Goal: Transaction & Acquisition: Purchase product/service

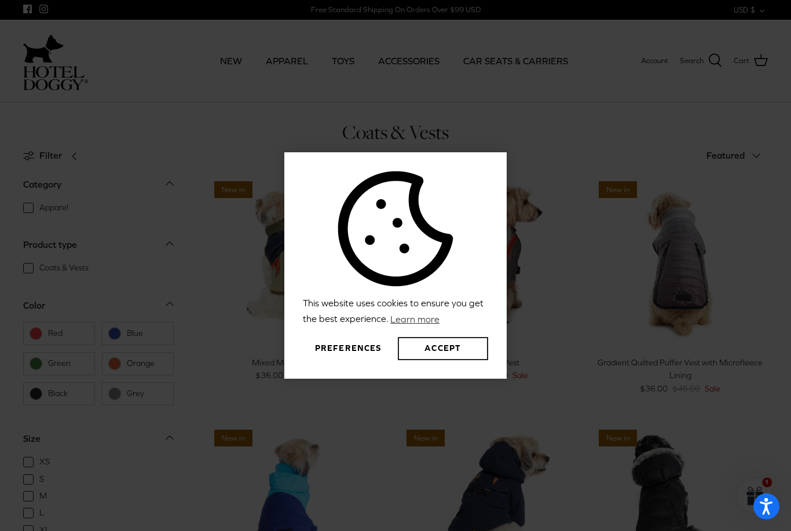
click at [460, 360] on button "Accept" at bounding box center [443, 348] width 90 height 23
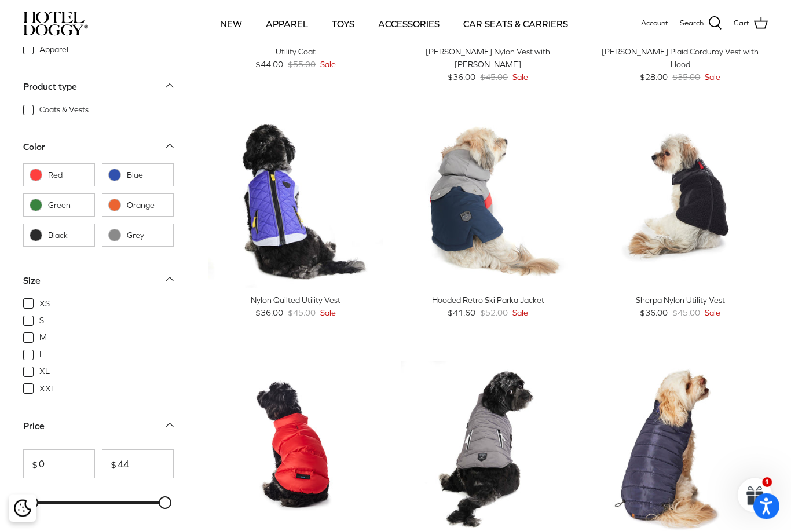
scroll to position [717, 0]
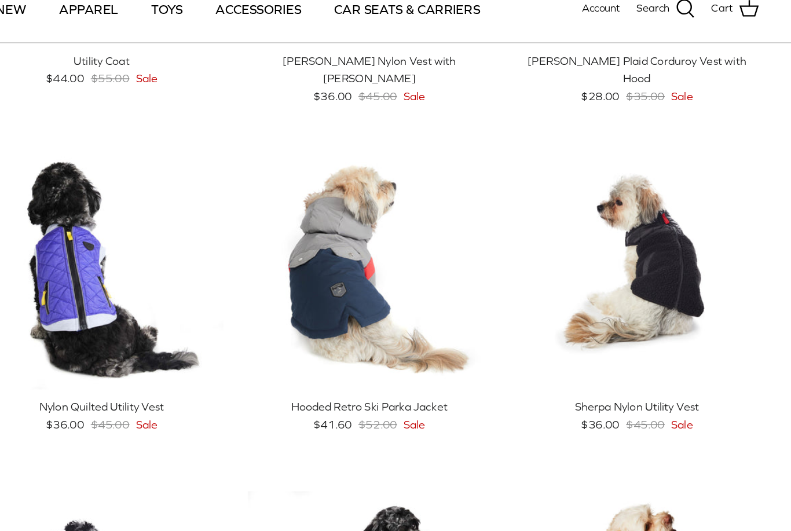
click at [593, 224] on img "Sherpa Nylon Utility Vest" at bounding box center [680, 209] width 175 height 175
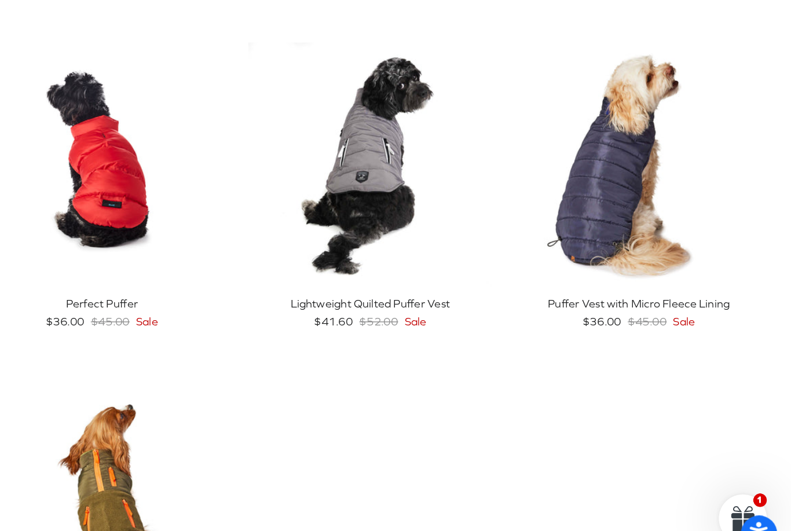
scroll to position [937, 0]
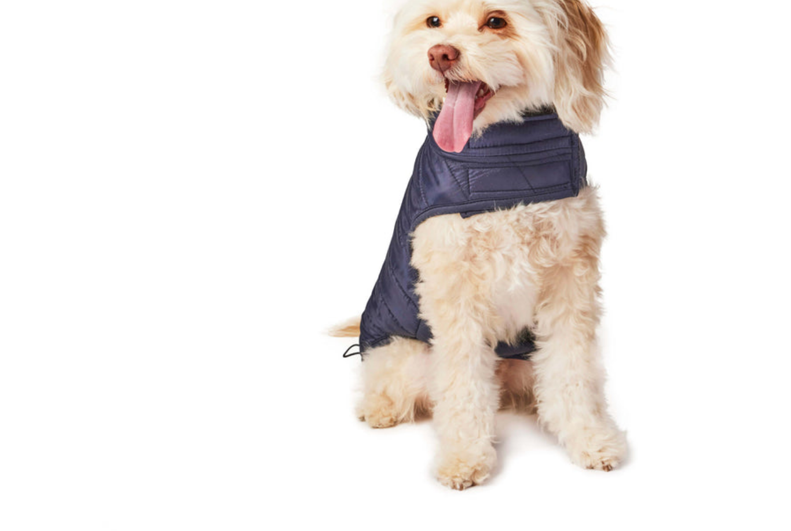
click at [752, 231] on icon "Right" at bounding box center [759, 238] width 14 height 14
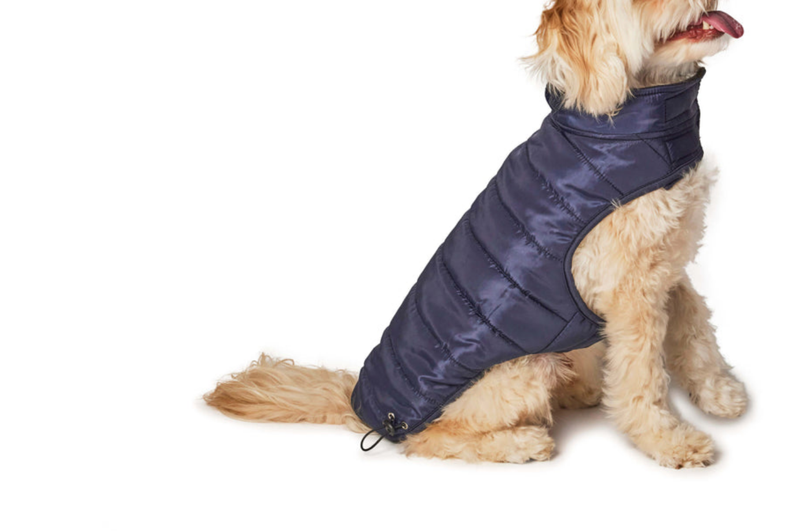
click at [752, 231] on icon "Right" at bounding box center [759, 238] width 14 height 14
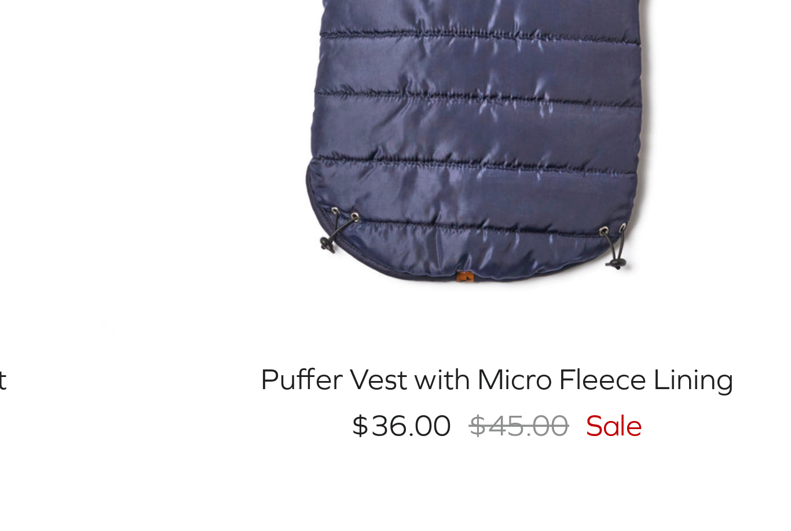
click at [593, 331] on div "Puffer Vest with Micro Fleece Lining" at bounding box center [680, 337] width 175 height 13
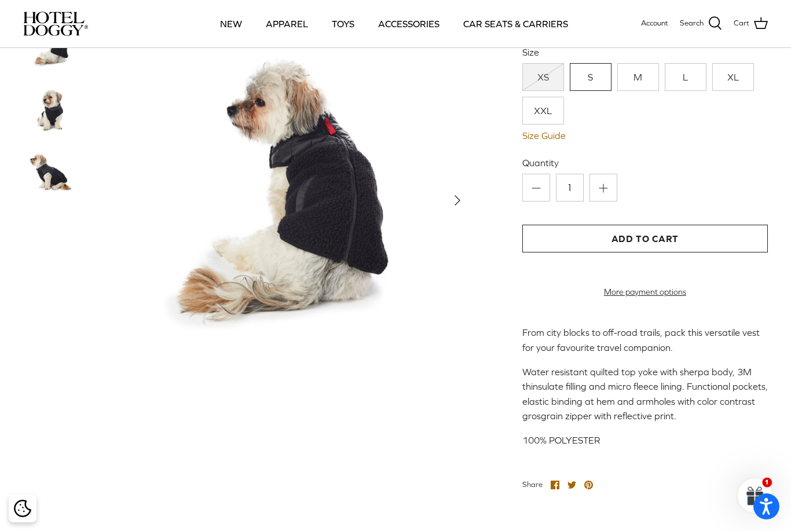
scroll to position [236, 0]
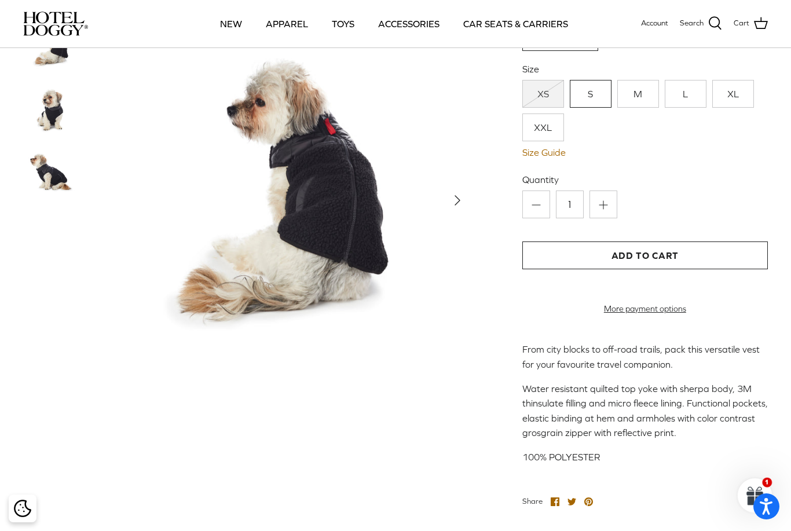
click at [560, 155] on link "Size Guide" at bounding box center [645, 152] width 246 height 11
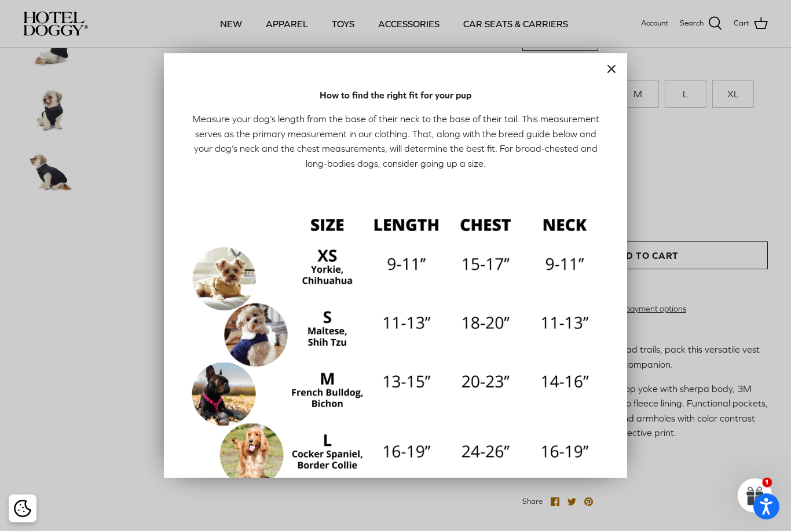
click at [637, 414] on div at bounding box center [395, 265] width 791 height 531
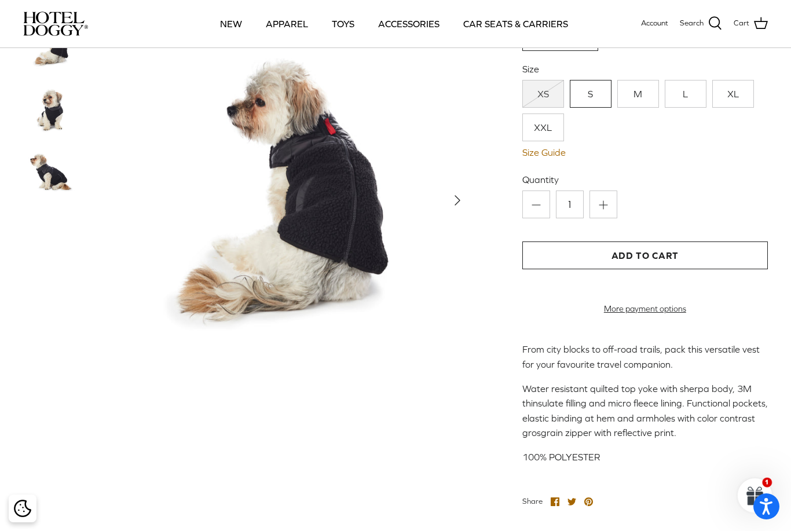
click at [554, 153] on link "Size Guide" at bounding box center [645, 152] width 246 height 11
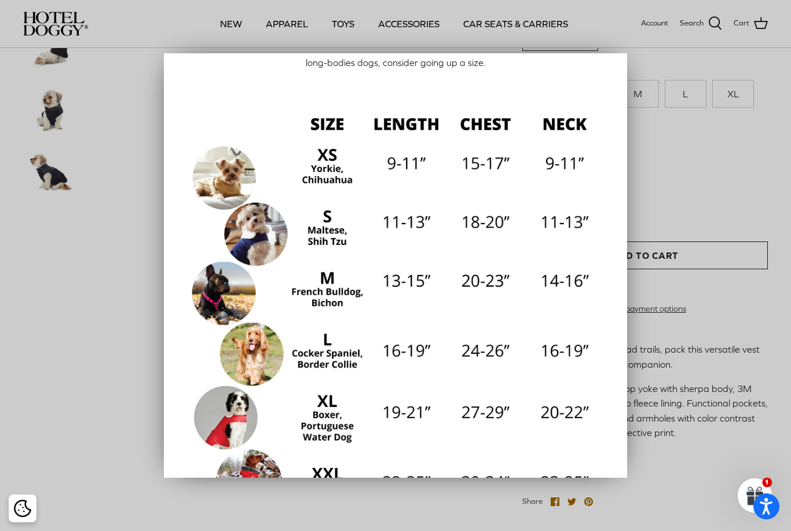
scroll to position [105, 0]
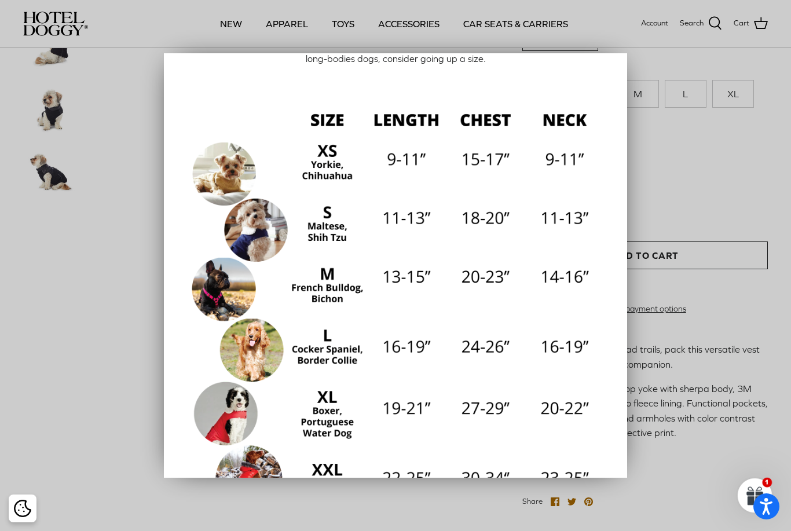
click at [608, 58] on div "Close How to find the right fit for your pup Measure your dog’s length from the…" at bounding box center [395, 265] width 463 height 425
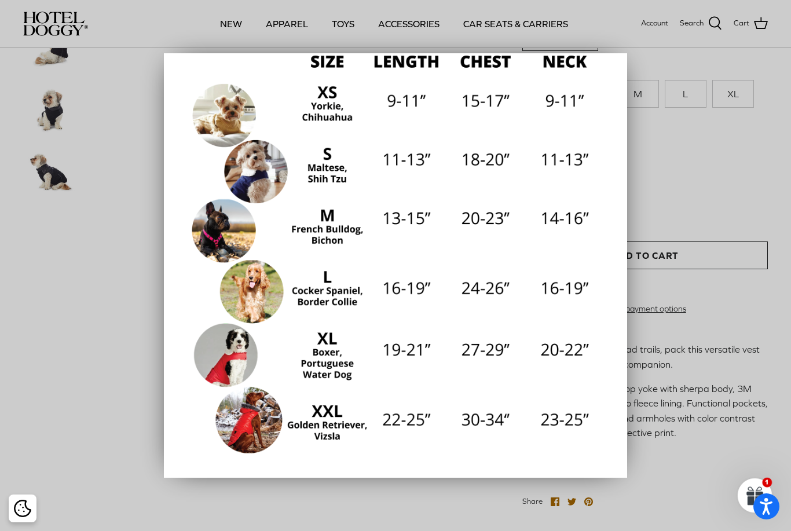
scroll to position [163, 0]
click at [737, 216] on div at bounding box center [395, 265] width 791 height 531
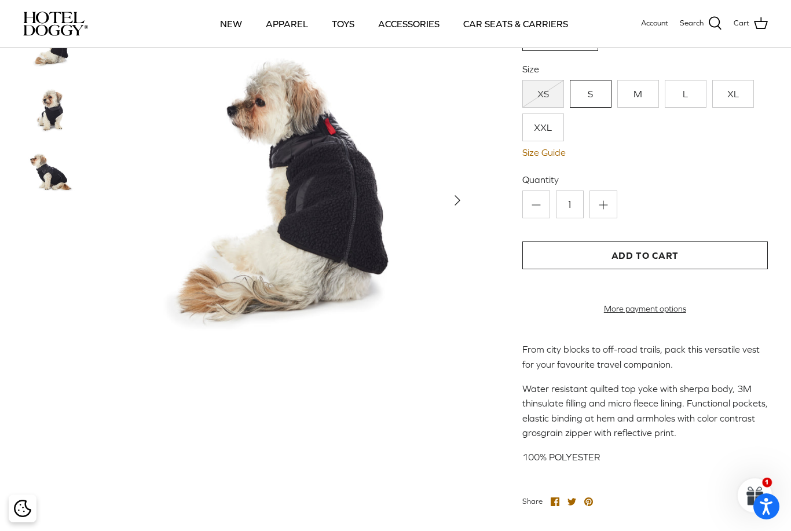
click at [56, 122] on img at bounding box center [52, 110] width 58 height 58
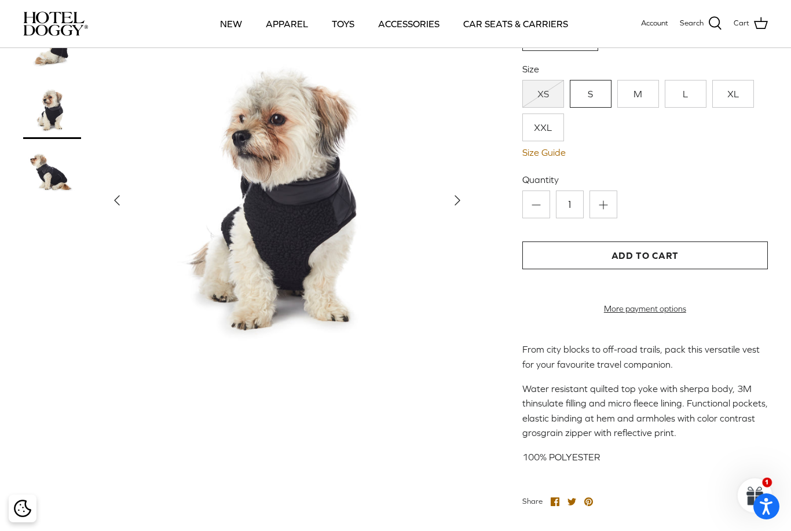
click at [58, 186] on img at bounding box center [52, 174] width 58 height 58
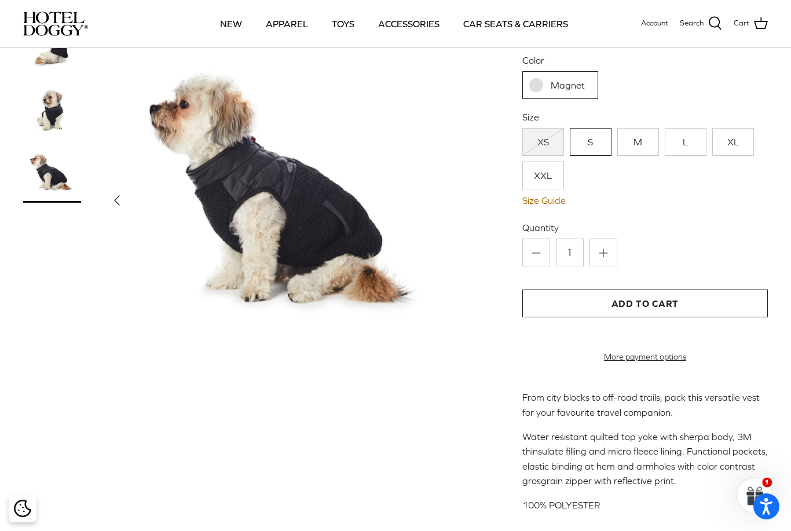
scroll to position [193, 0]
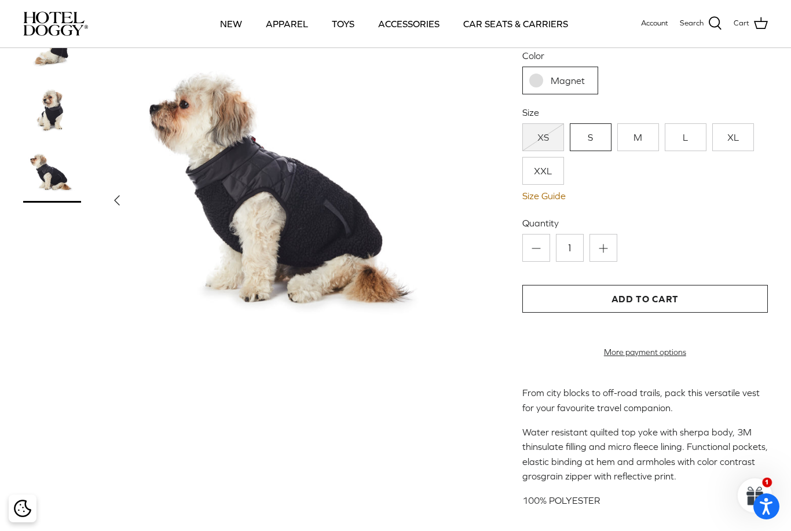
click at [61, 123] on img at bounding box center [52, 110] width 58 height 58
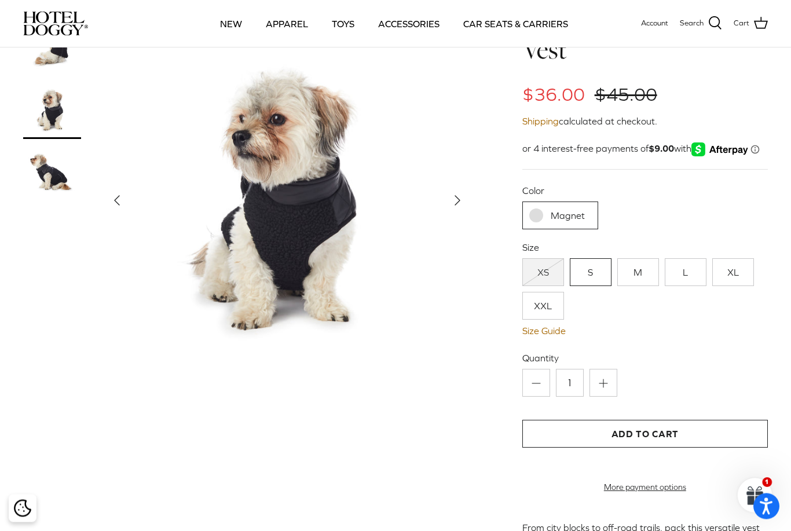
scroll to position [0, 0]
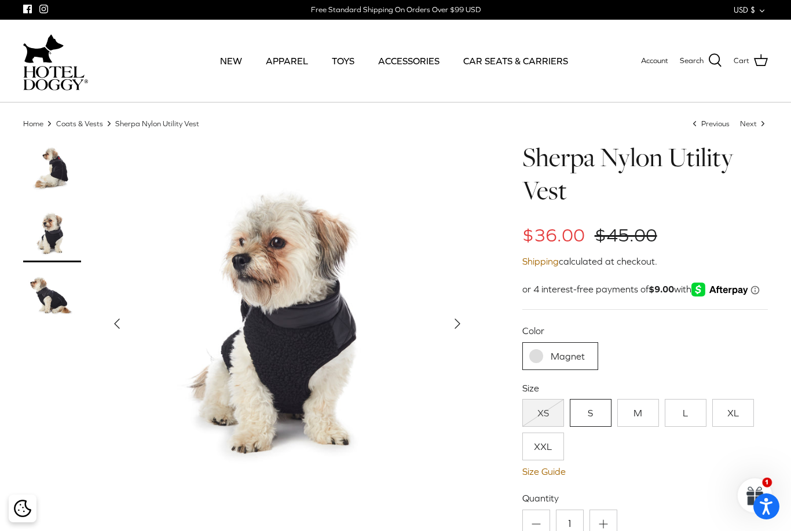
click at [54, 178] on img at bounding box center [52, 170] width 58 height 58
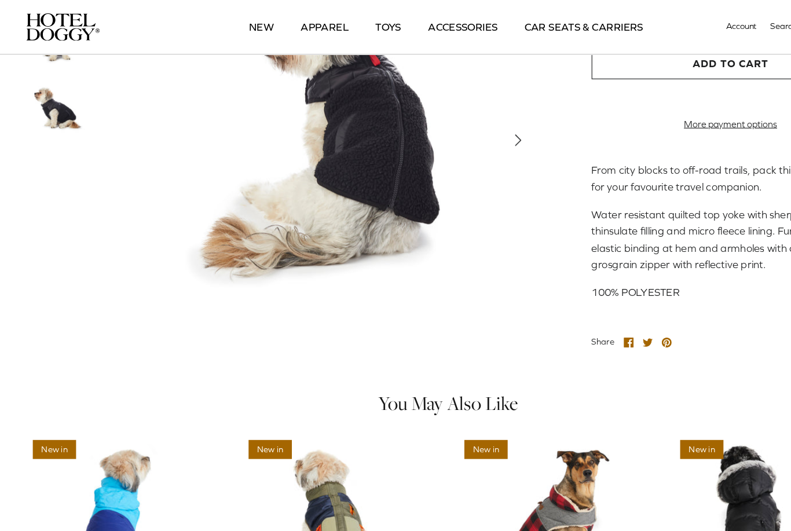
scroll to position [434, 0]
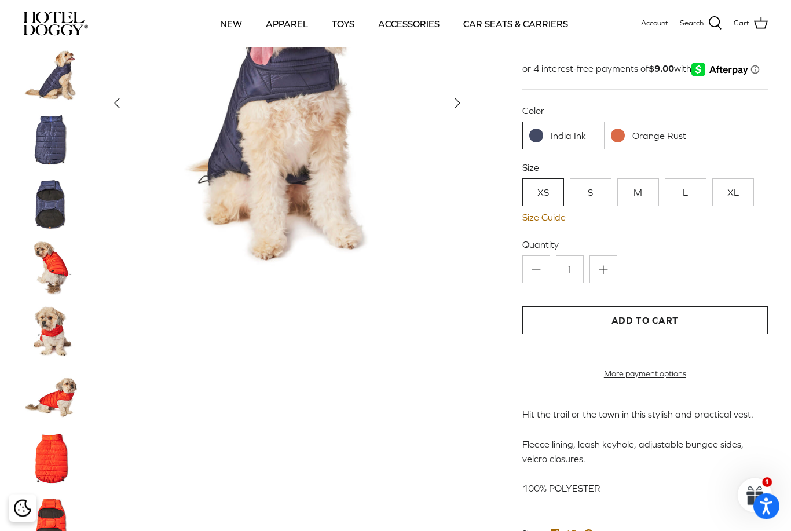
scroll to position [138, 0]
click at [744, 195] on link "XL" at bounding box center [733, 192] width 42 height 28
click at [737, 195] on link "XL" at bounding box center [733, 192] width 42 height 28
click at [688, 317] on button "Add to Cart" at bounding box center [645, 320] width 246 height 28
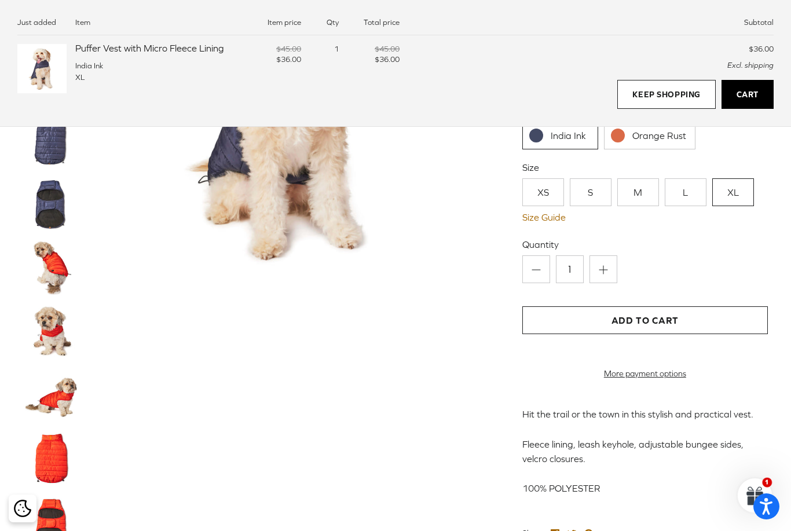
click at [443, 492] on div "Left Right 20% off" at bounding box center [246, 238] width 447 height 637
click at [687, 127] on link "Orange Rust" at bounding box center [650, 136] width 92 height 28
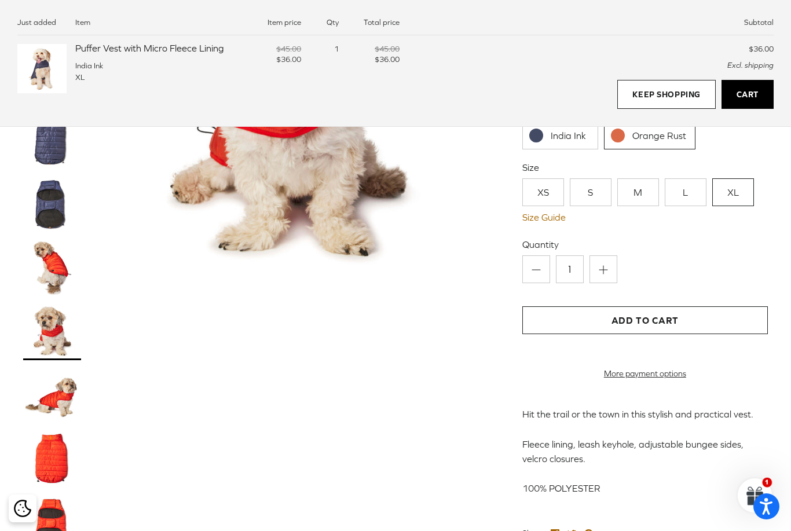
click at [556, 213] on link "Size Guide" at bounding box center [645, 217] width 246 height 11
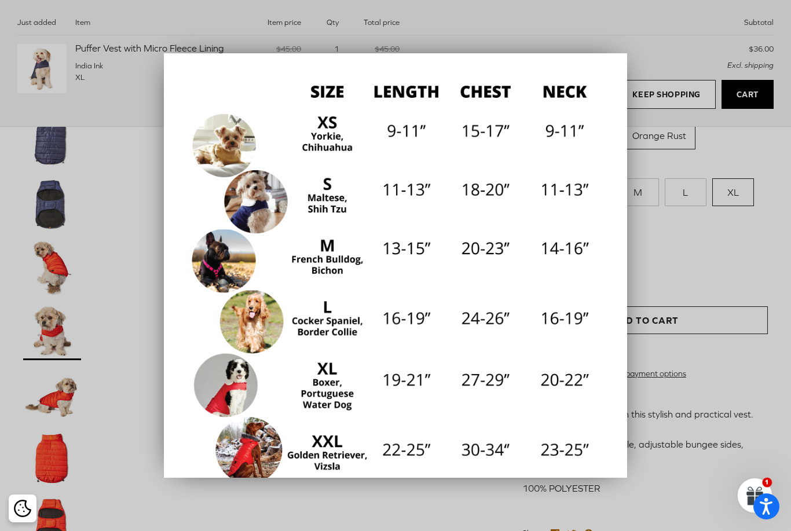
scroll to position [143, 0]
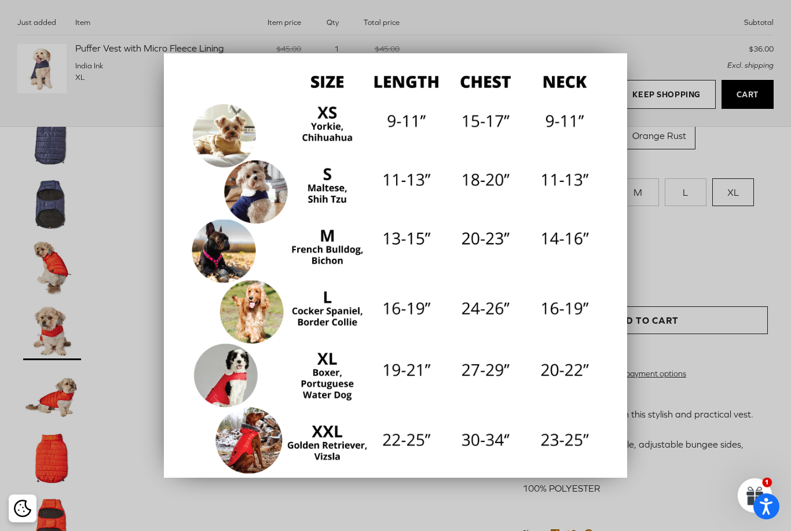
click at [619, 426] on div "Close How to find the right fit for your pup Measure your dog’s length from the…" at bounding box center [395, 265] width 463 height 425
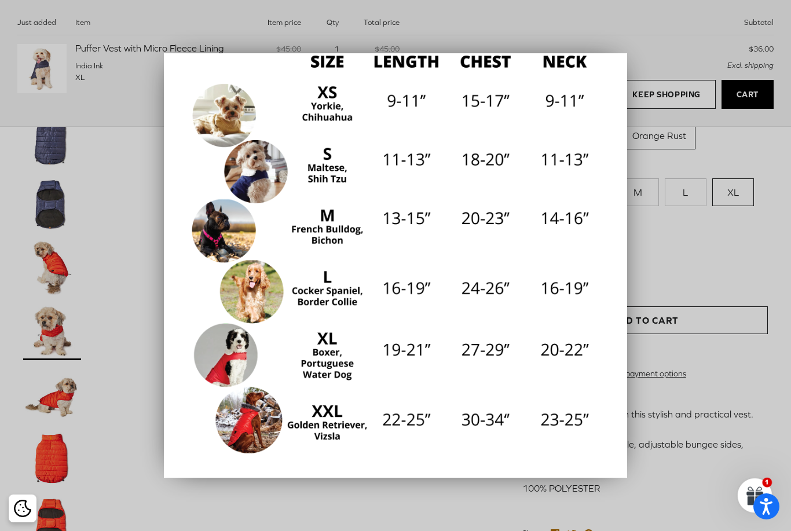
scroll to position [163, 0]
click at [765, 295] on div at bounding box center [395, 265] width 791 height 531
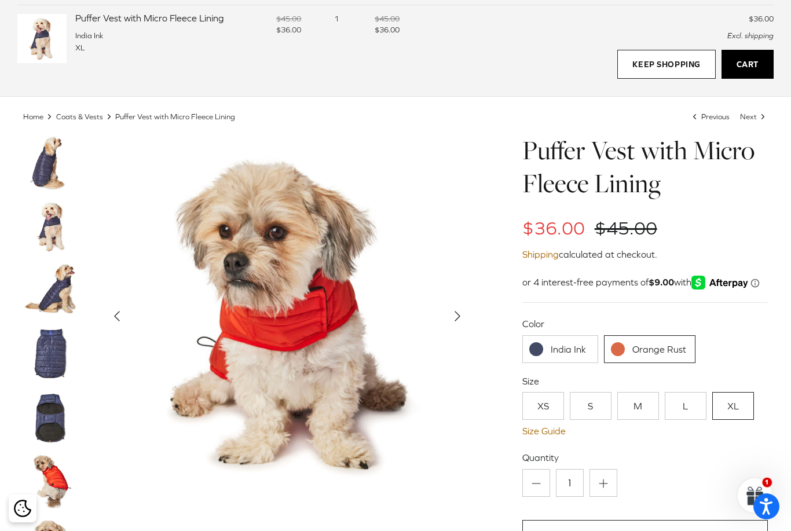
scroll to position [0, 0]
